Goal: Information Seeking & Learning: Learn about a topic

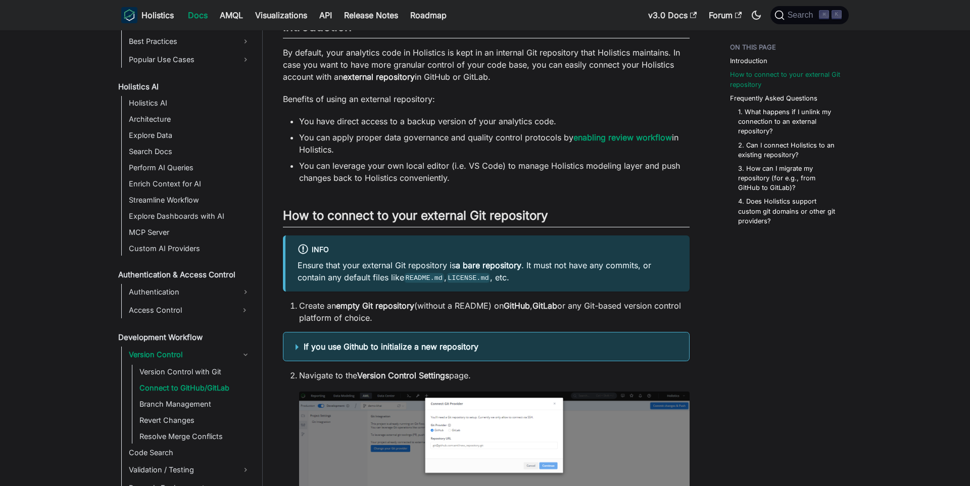
scroll to position [225, 0]
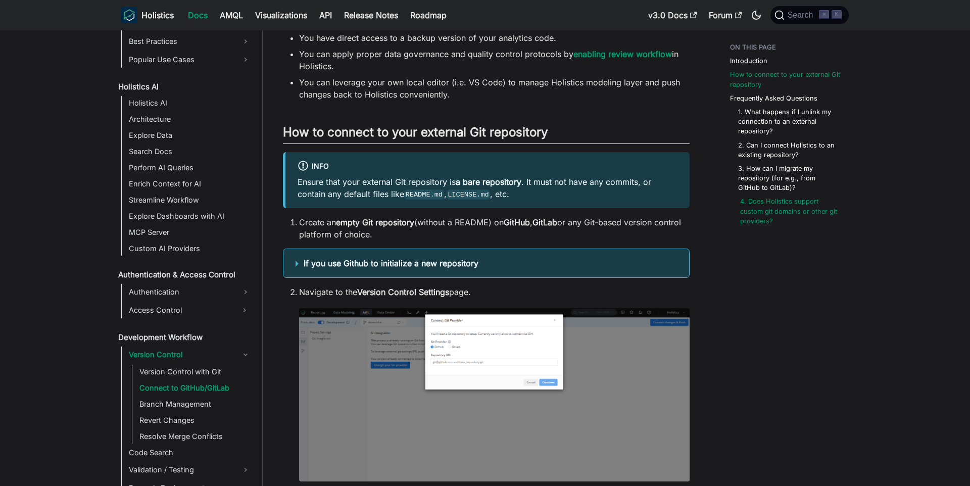
click at [783, 198] on link "4. Does Holistics support custom git domains or other git providers?" at bounding box center [790, 211] width 101 height 29
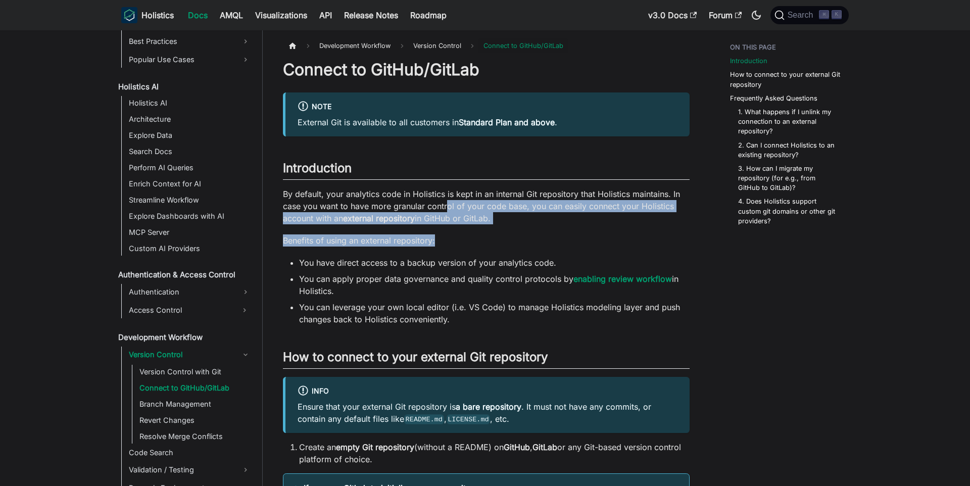
drag, startPoint x: 449, startPoint y: 211, endPoint x: 548, endPoint y: 237, distance: 102.3
click at [548, 237] on p "Benefits of using an external repository:" at bounding box center [486, 240] width 407 height 12
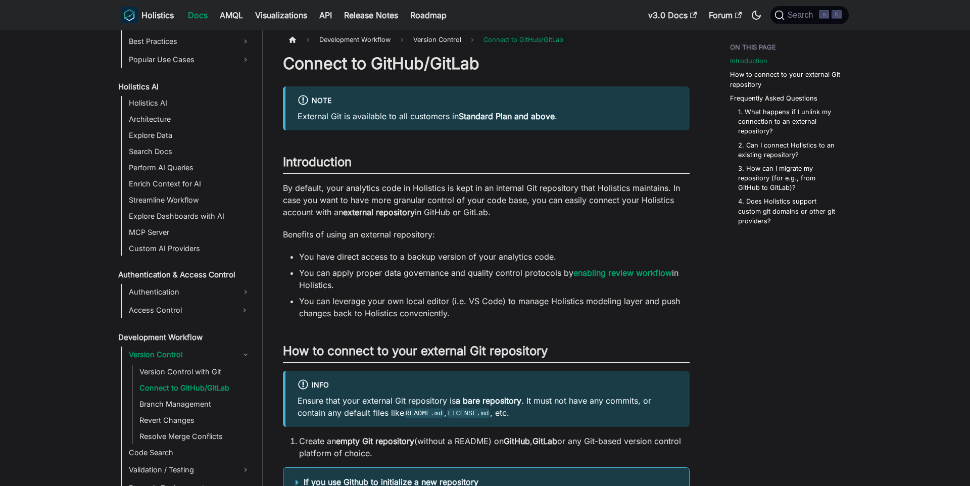
scroll to position [31, 0]
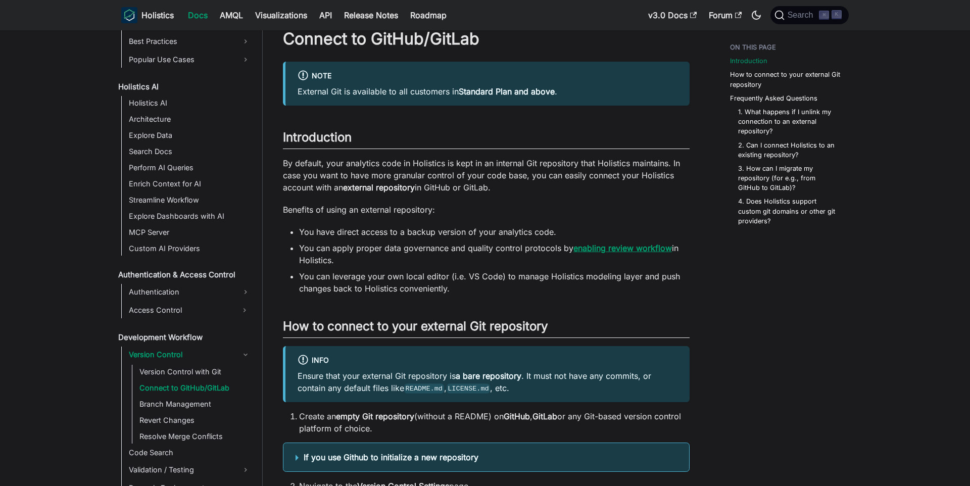
click at [616, 246] on strong "enabling review workflow" at bounding box center [623, 248] width 99 height 10
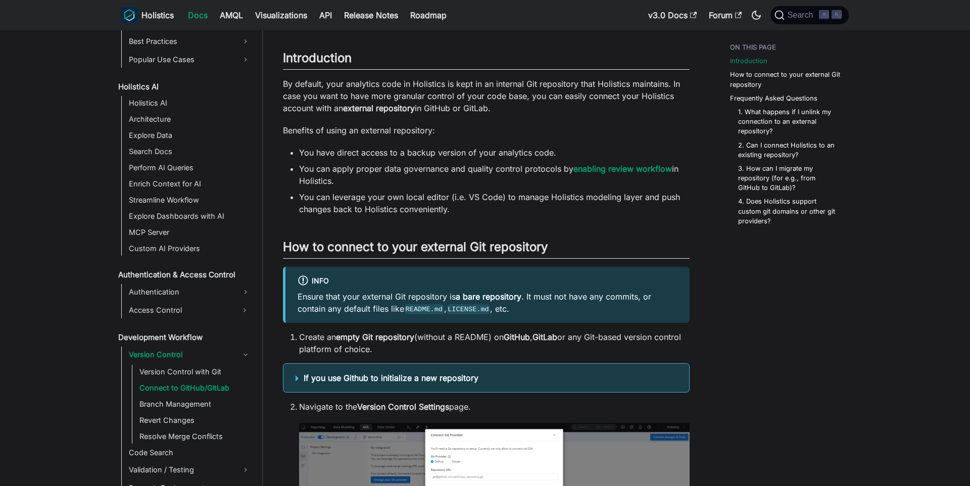
click at [540, 197] on li "You can leverage your own local editor (i.e. VS Code) to manage Holistics model…" at bounding box center [494, 203] width 391 height 24
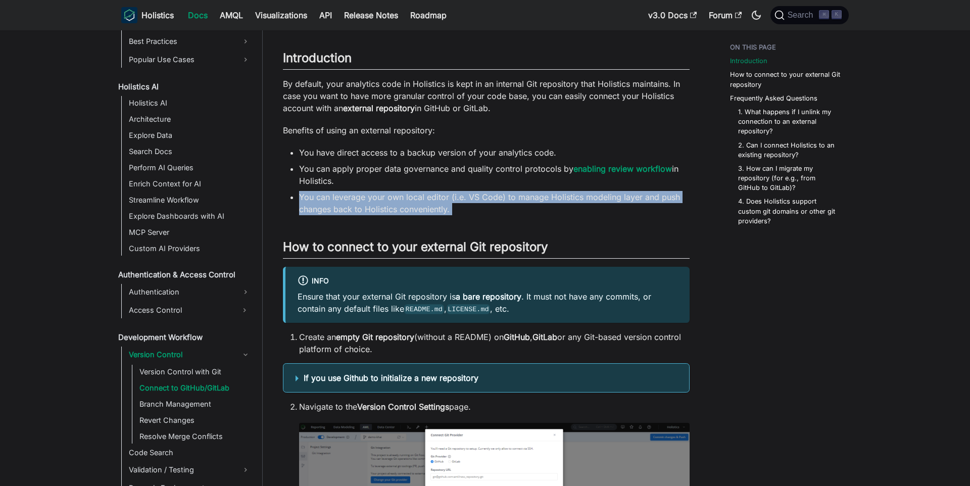
click at [540, 197] on li "You can leverage your own local editor (i.e. VS Code) to manage Holistics model…" at bounding box center [494, 203] width 391 height 24
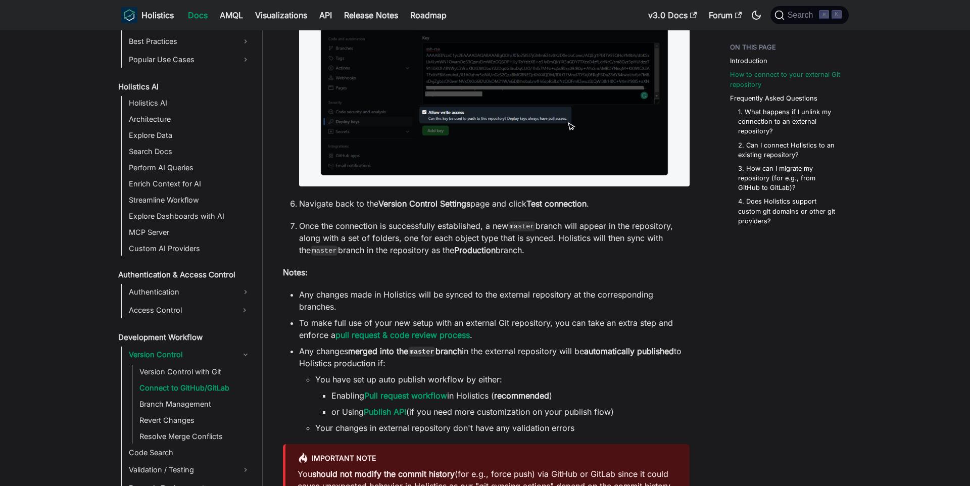
scroll to position [1235, 0]
